Goal: Task Accomplishment & Management: Use online tool/utility

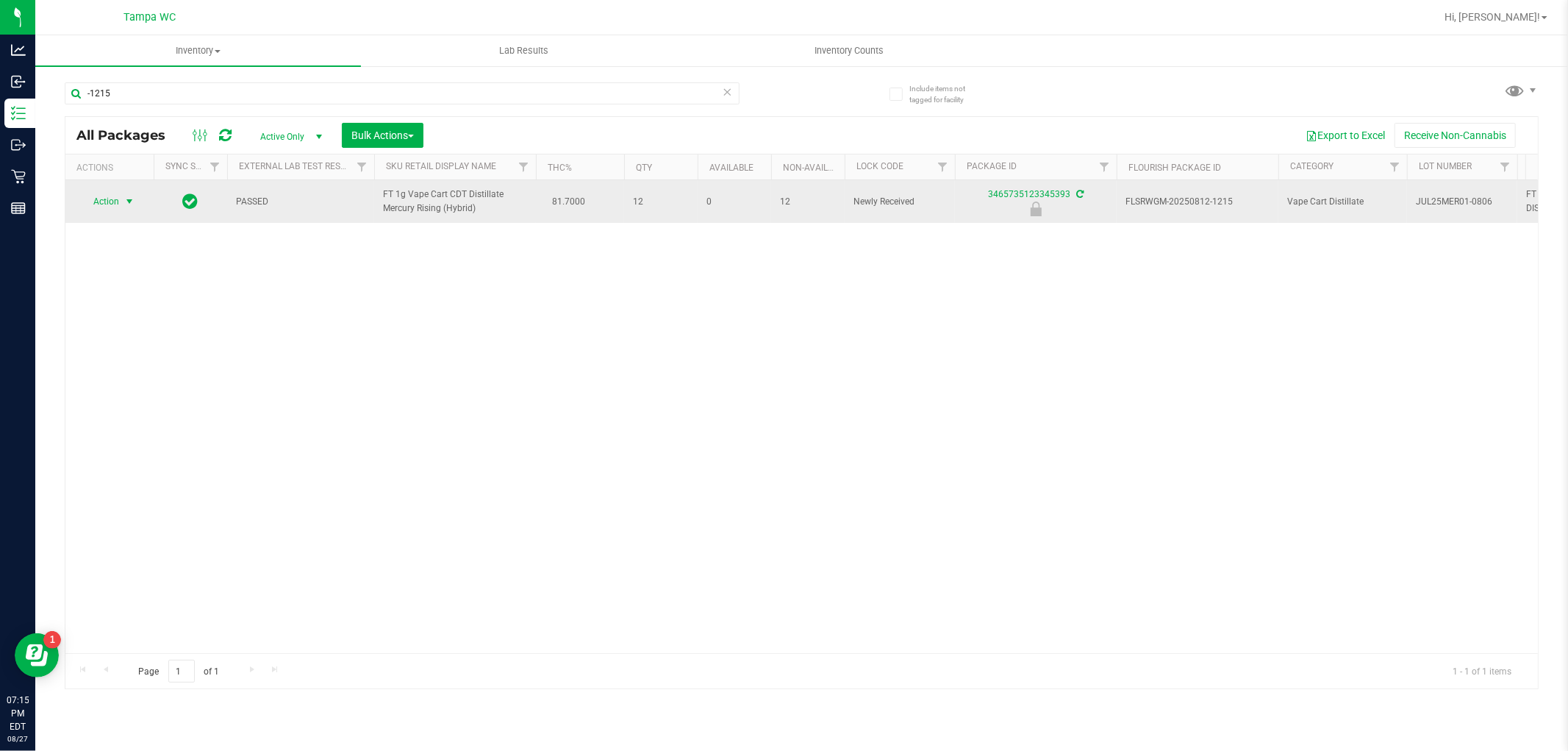
type input "-1215"
click at [129, 208] on span "select" at bounding box center [130, 202] width 12 height 12
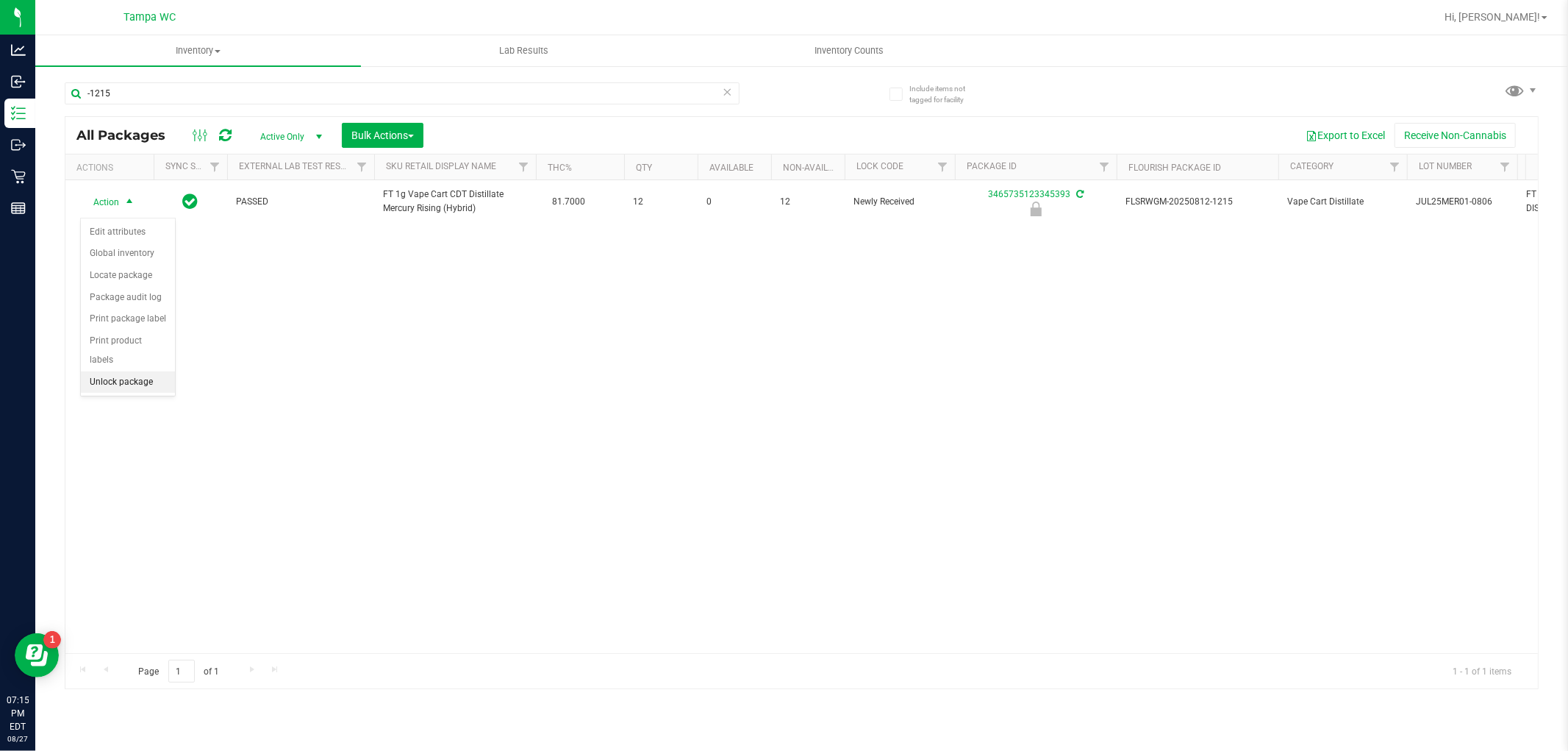
click at [158, 380] on li "Unlock package" at bounding box center [127, 382] width 94 height 22
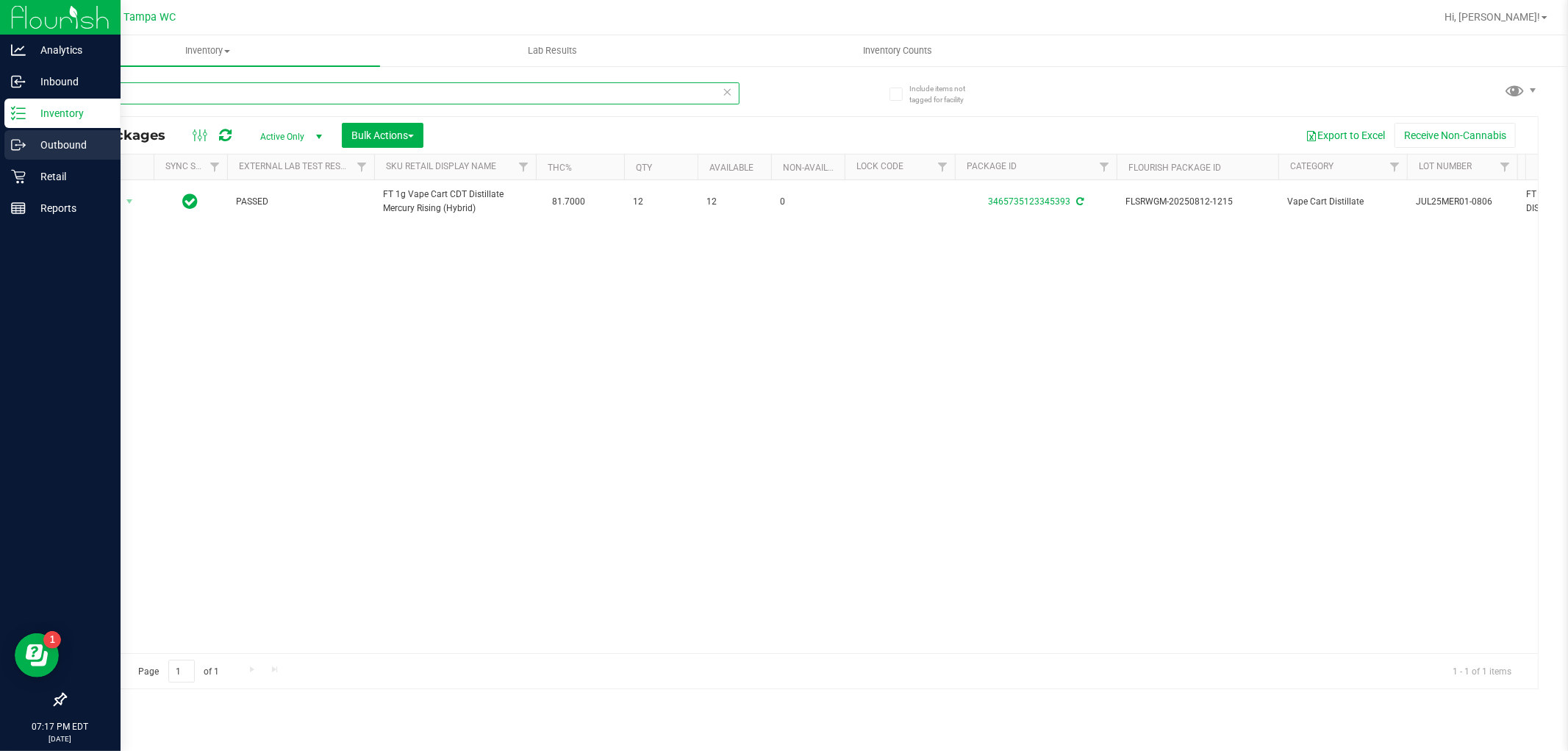
drag, startPoint x: 219, startPoint y: 91, endPoint x: 1, endPoint y: 151, distance: 226.1
click at [0, 153] on div "Analytics Inbound Inventory Outbound Retail Reports 07:17 PM EDT [DATE] 08/27 T…" at bounding box center [784, 376] width 1568 height 751
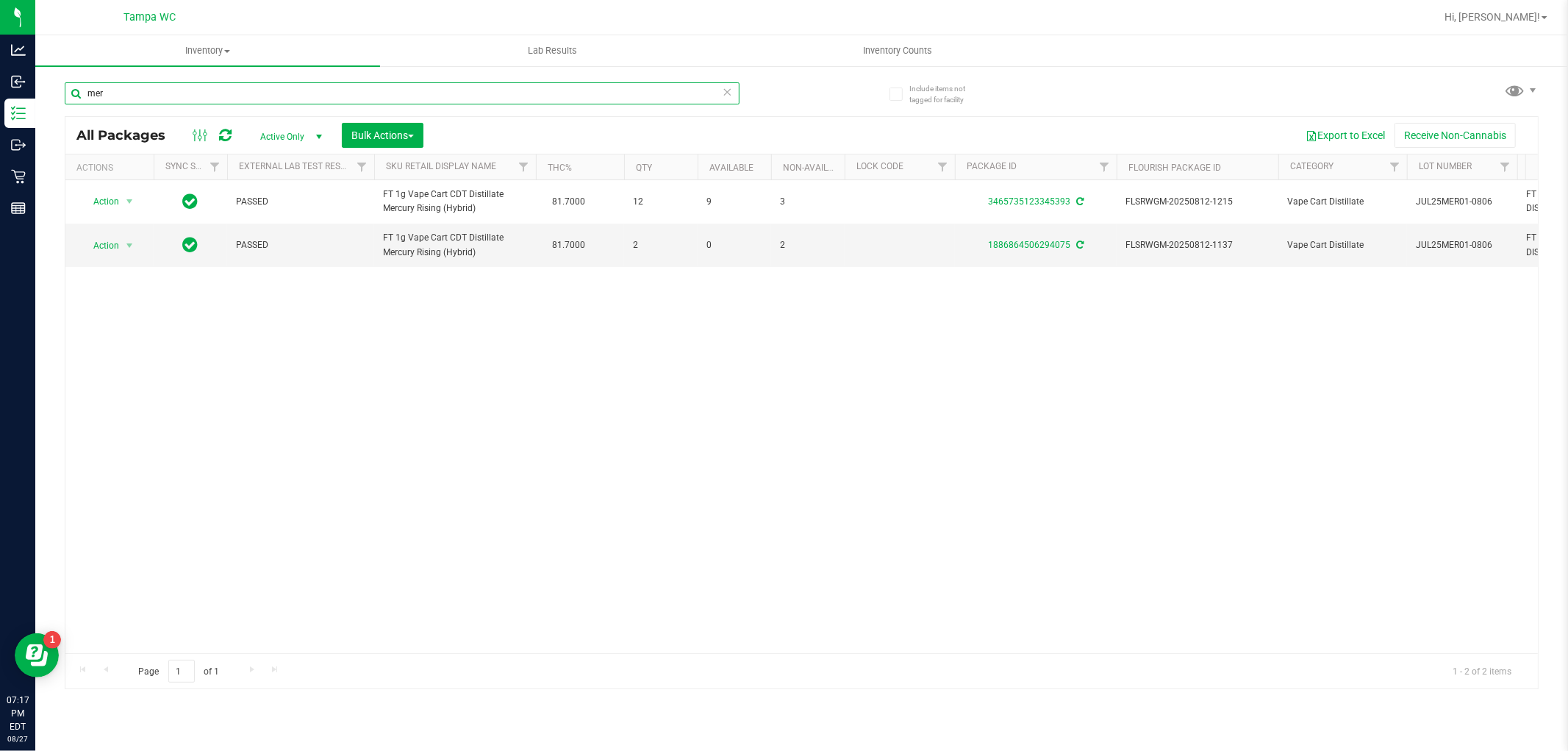
type input "mer"
click at [728, 93] on icon at bounding box center [728, 91] width 10 height 18
